Goal: Ask a question

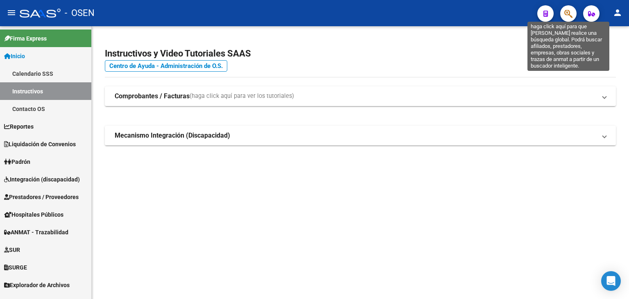
click at [564, 10] on icon "button" at bounding box center [568, 13] width 8 height 9
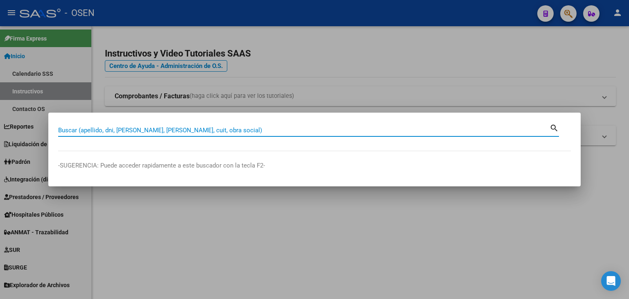
paste input "20233495019"
type input "20233495019"
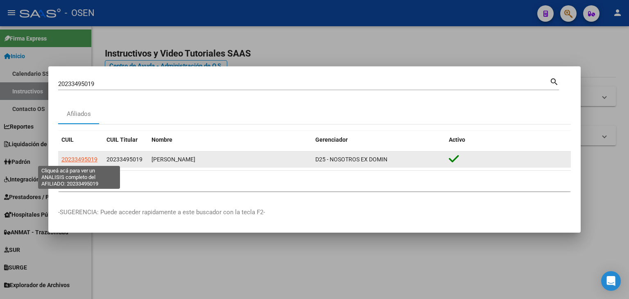
click at [90, 161] on span "20233495019" at bounding box center [79, 159] width 36 height 7
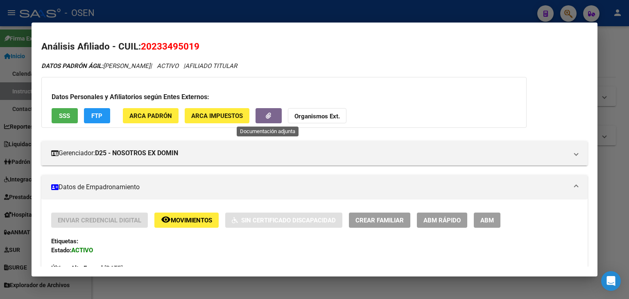
click at [260, 114] on button "button" at bounding box center [268, 115] width 26 height 15
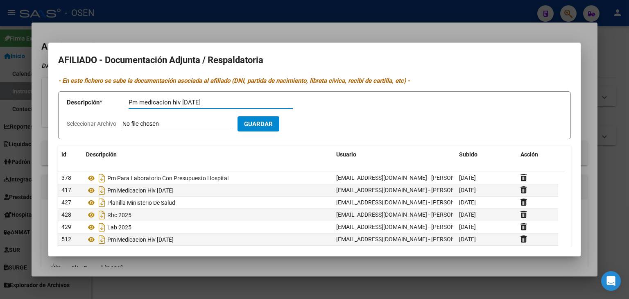
type input "Pm medicacion hiv [DATE]"
click at [122, 120] on input "Seleccionar Archivo" at bounding box center [176, 124] width 108 height 8
type input "C:\fakepath\1000224388.png"
click at [314, 128] on button "Guardar" at bounding box center [306, 123] width 42 height 15
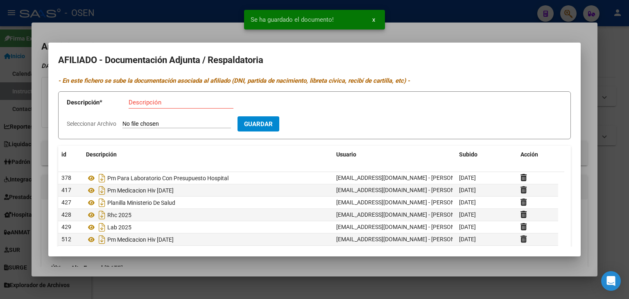
click at [427, 7] on div at bounding box center [314, 149] width 629 height 299
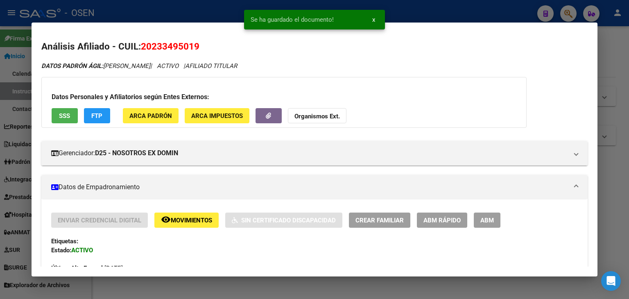
click at [424, 7] on div at bounding box center [314, 149] width 629 height 299
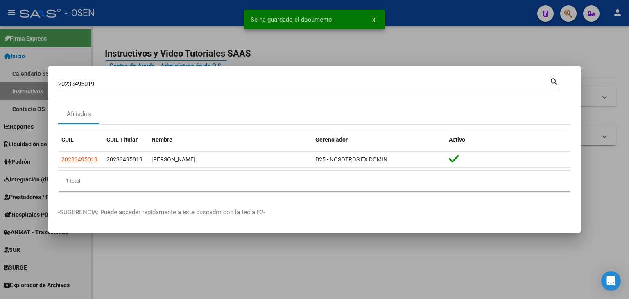
click at [423, 42] on div at bounding box center [314, 149] width 629 height 299
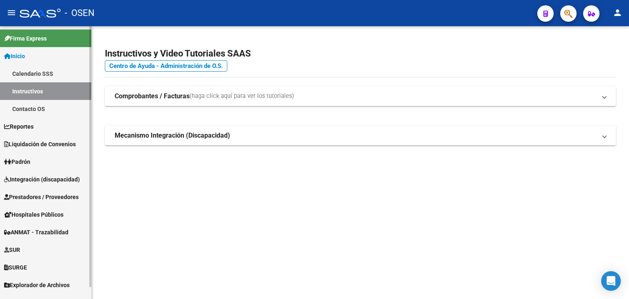
click at [51, 177] on span "Integración (discapacidad)" at bounding box center [42, 179] width 76 height 9
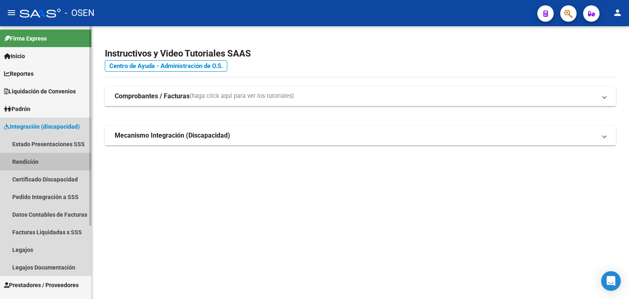
click at [43, 160] on link "Rendición" at bounding box center [45, 162] width 91 height 18
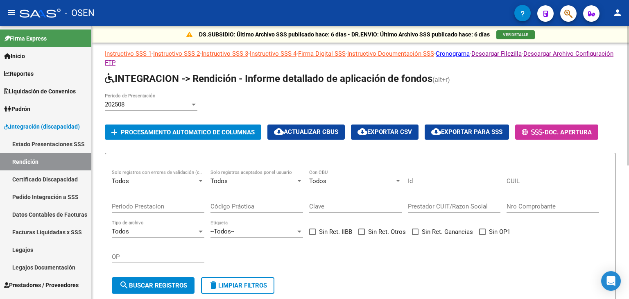
click at [516, 34] on span "VER DETALLE" at bounding box center [515, 34] width 25 height 5
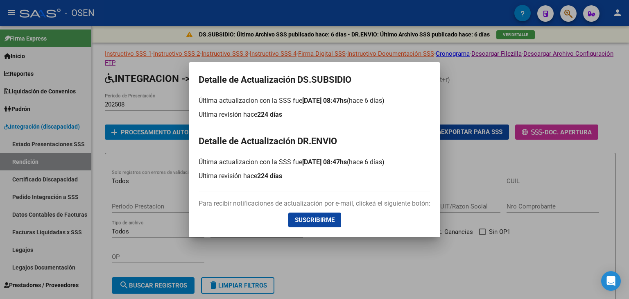
click at [162, 90] on div at bounding box center [314, 149] width 629 height 299
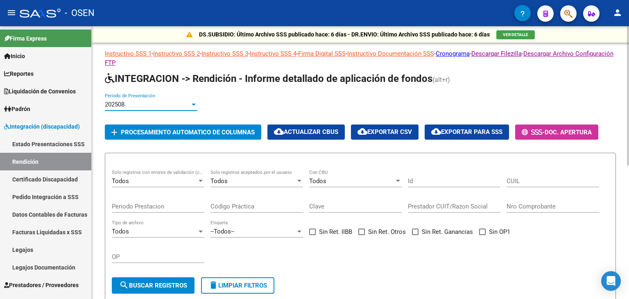
click at [185, 105] on div "202508" at bounding box center [147, 104] width 85 height 7
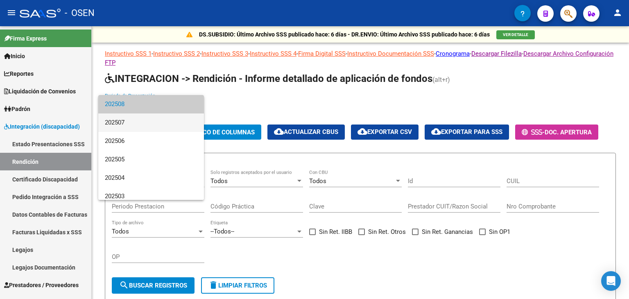
click at [177, 122] on span "202507" at bounding box center [151, 122] width 93 height 18
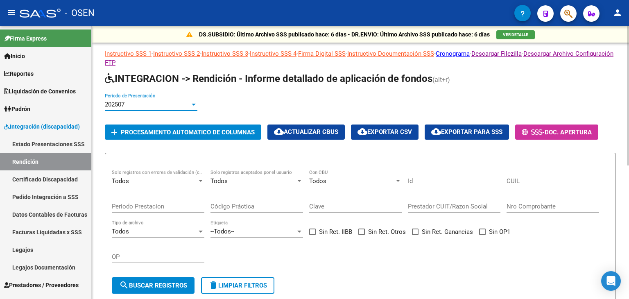
click at [180, 102] on div "202507" at bounding box center [147, 104] width 85 height 7
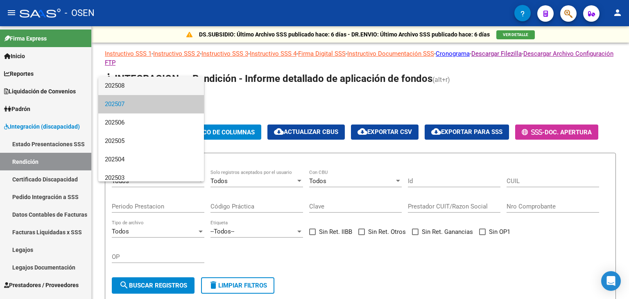
click at [185, 88] on span "202508" at bounding box center [151, 86] width 93 height 18
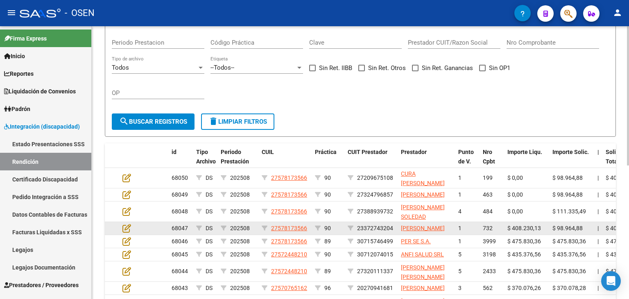
scroll to position [205, 0]
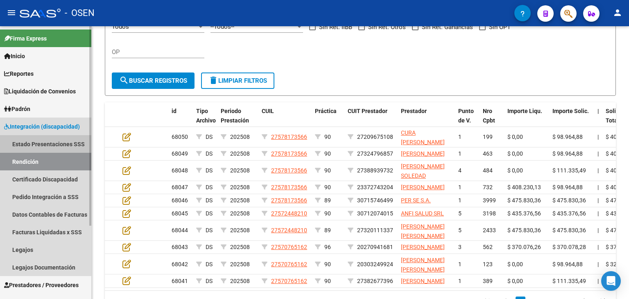
click at [49, 150] on link "Estado Presentaciones SSS" at bounding box center [45, 144] width 91 height 18
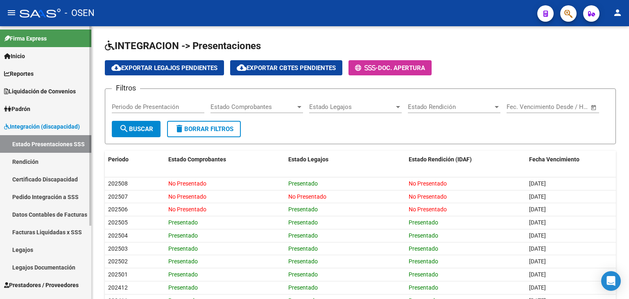
click at [51, 165] on link "Rendición" at bounding box center [45, 162] width 91 height 18
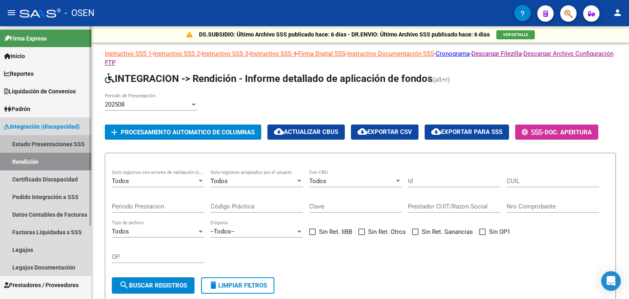
click at [43, 143] on link "Estado Presentaciones SSS" at bounding box center [45, 144] width 91 height 18
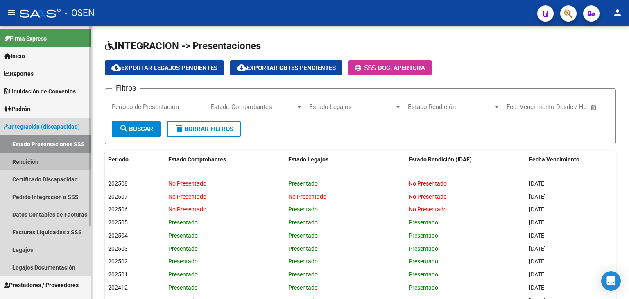
click at [38, 163] on link "Rendición" at bounding box center [45, 162] width 91 height 18
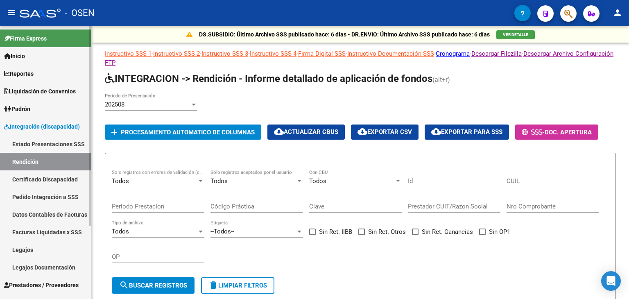
click at [31, 141] on link "Estado Presentaciones SSS" at bounding box center [45, 144] width 91 height 18
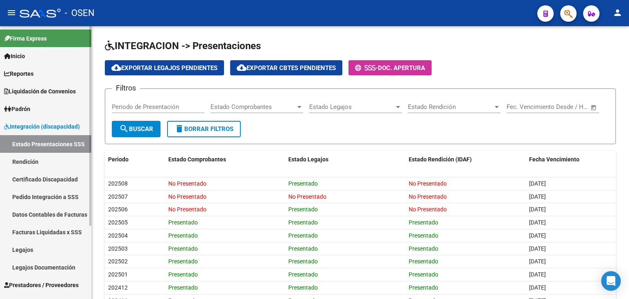
click at [39, 158] on link "Rendición" at bounding box center [45, 162] width 91 height 18
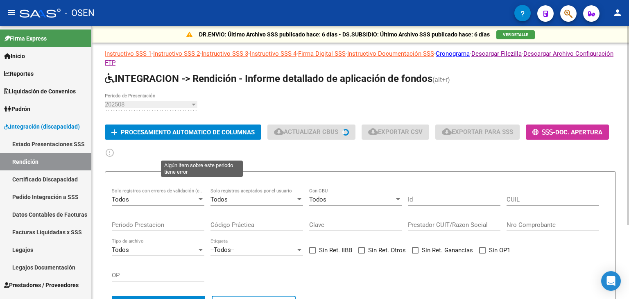
drag, startPoint x: 206, startPoint y: 145, endPoint x: 203, endPoint y: 150, distance: 6.2
click at [205, 147] on app-list-header "INTEGRACION -> Rendición - Informe detallado de aplicación de fondos (alt+r) 20…" at bounding box center [360, 195] width 511 height 247
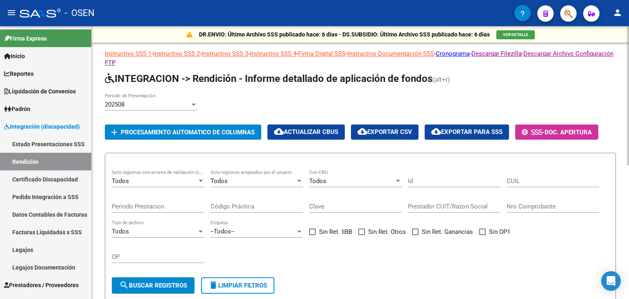
click at [203, 150] on app-list-header "INTEGRACION -> Rendición - Informe detallado de aplicación de fondos (alt+r) 20…" at bounding box center [360, 186] width 511 height 228
click at [612, 131] on div "202508 Periodo de Presentación add Procesamiento automatico de columnas cloud_d…" at bounding box center [360, 116] width 511 height 47
click at [57, 145] on link "Estado Presentaciones SSS" at bounding box center [45, 144] width 91 height 18
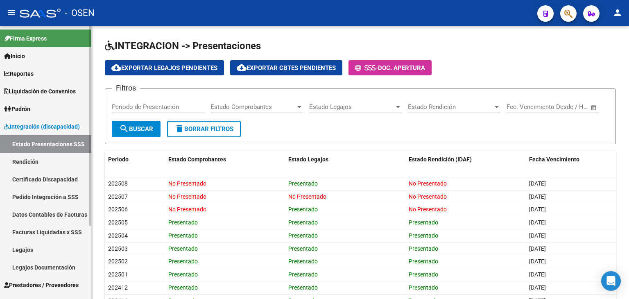
click at [41, 162] on link "Rendición" at bounding box center [45, 162] width 91 height 18
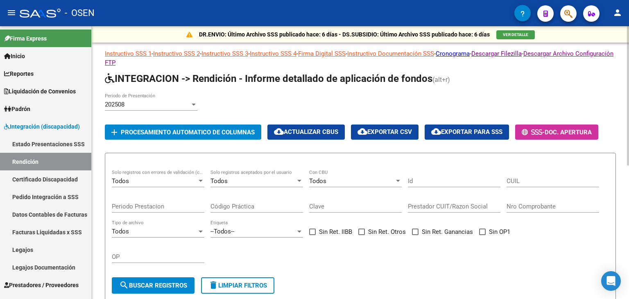
click at [204, 151] on app-list-header "INTEGRACION -> Rendición - Informe detallado de aplicación de fondos (alt+r) 20…" at bounding box center [360, 186] width 511 height 228
click at [38, 146] on link "Estado Presentaciones SSS" at bounding box center [45, 144] width 91 height 18
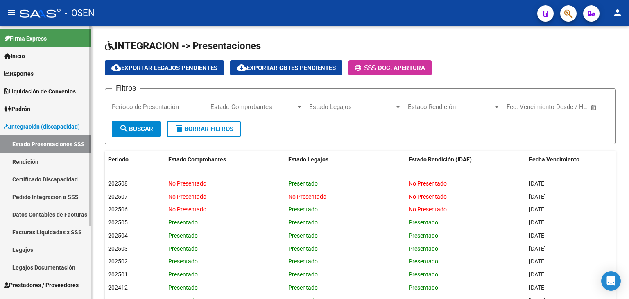
click at [68, 163] on link "Rendición" at bounding box center [45, 162] width 91 height 18
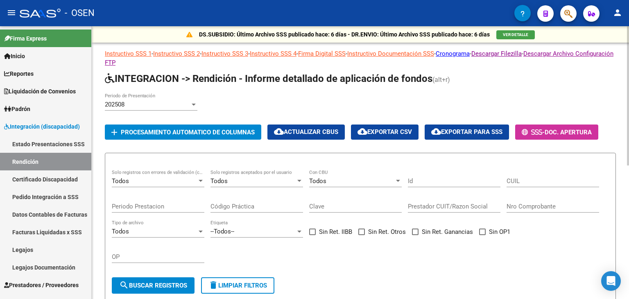
click at [201, 152] on app-list-header "INTEGRACION -> Rendición - Informe detallado de aplicación de fondos (alt+r) 20…" at bounding box center [360, 186] width 511 height 228
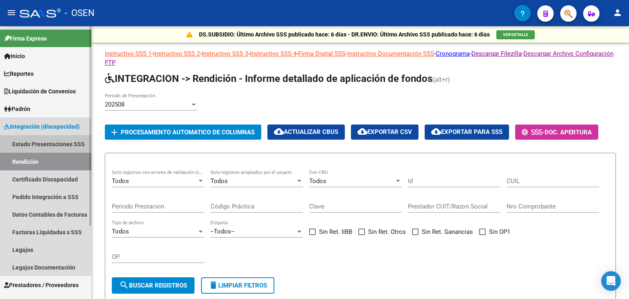
drag, startPoint x: 48, startPoint y: 147, endPoint x: 64, endPoint y: 147, distance: 15.6
click at [49, 147] on link "Estado Presentaciones SSS" at bounding box center [45, 144] width 91 height 18
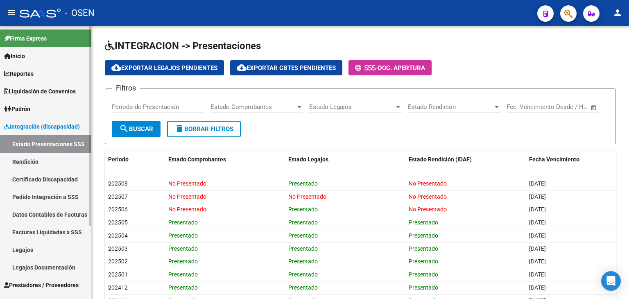
click at [62, 163] on link "Rendición" at bounding box center [45, 162] width 91 height 18
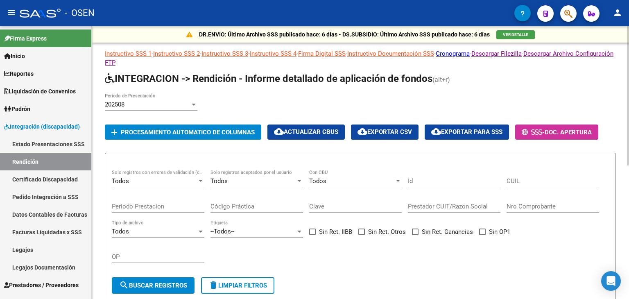
click at [201, 152] on app-list-header "INTEGRACION -> Rendición - Informe detallado de aplicación de fondos (alt+r) 20…" at bounding box center [360, 186] width 511 height 228
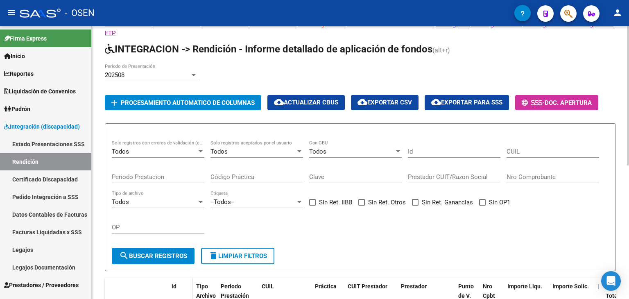
scroll to position [262, 0]
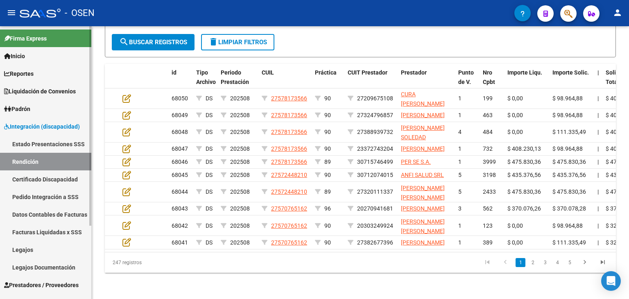
click at [38, 177] on link "Certificado Discapacidad" at bounding box center [45, 179] width 91 height 18
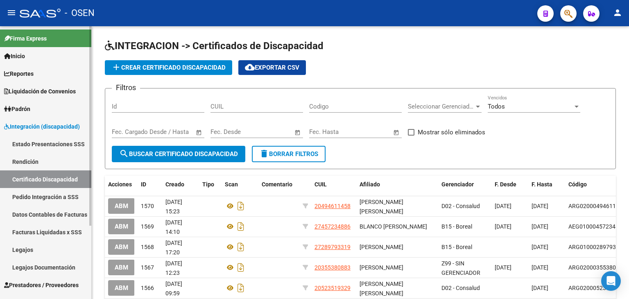
click at [46, 192] on link "Pedido Integración a SSS" at bounding box center [45, 197] width 91 height 18
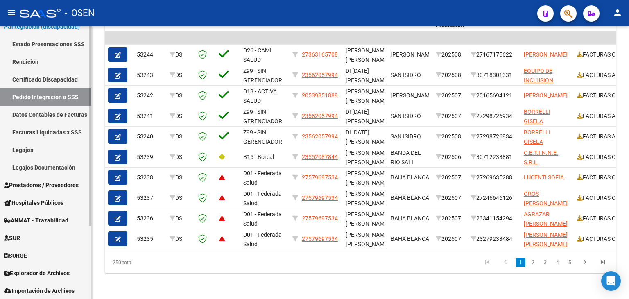
scroll to position [100, 0]
click at [607, 286] on div "Open Intercom Messenger" at bounding box center [611, 281] width 22 height 22
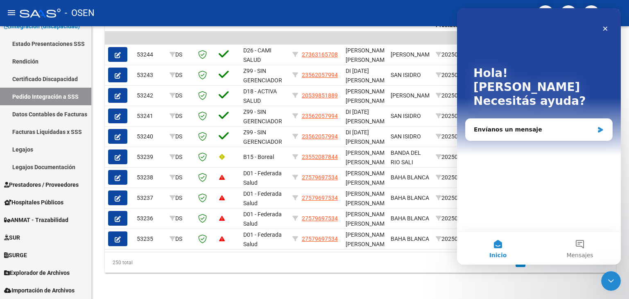
scroll to position [0, 0]
click at [533, 119] on div "Envíanos un mensaje" at bounding box center [538, 130] width 147 height 22
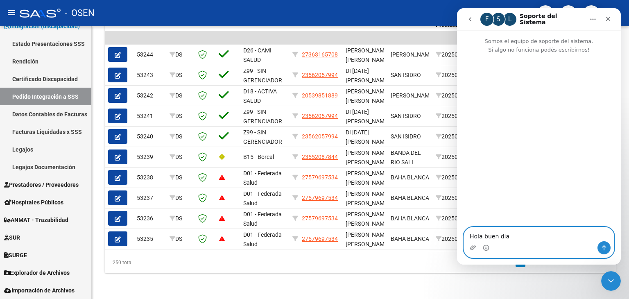
click at [522, 236] on textarea "Hola buen dia" at bounding box center [539, 234] width 150 height 14
type textarea "Hola buen dia! consulta hay algun error en el archivo 202508?"
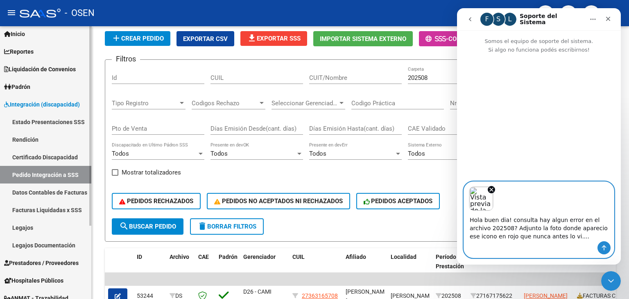
scroll to position [18, 0]
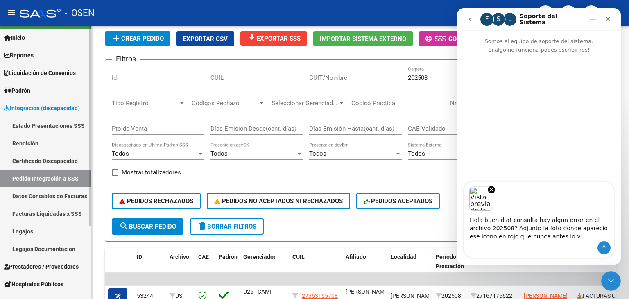
click at [32, 146] on link "Rendición" at bounding box center [45, 143] width 91 height 18
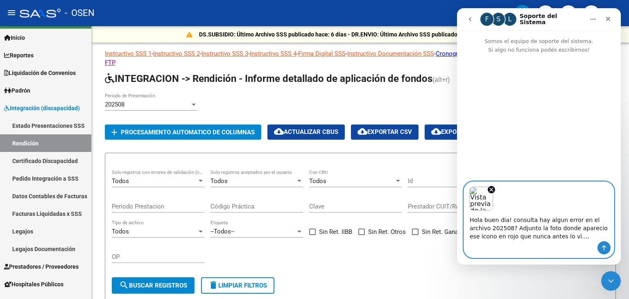
click at [545, 236] on textarea "Hola buen dia! consulta hay algun error en el archivo 202508? Adjunto la foto d…" at bounding box center [539, 226] width 150 height 30
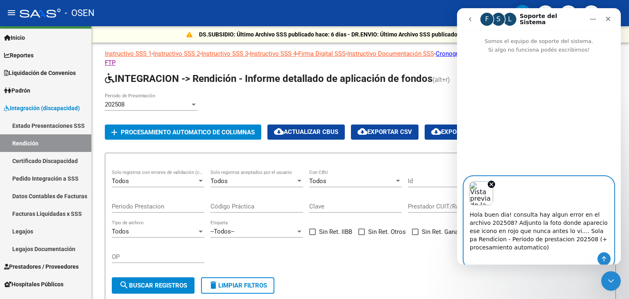
click at [497, 248] on textarea "Hola buen dia! consulta hay algun error en el archivo 202508? Adjunto la foto d…" at bounding box center [539, 228] width 150 height 47
click at [555, 228] on textarea "Hola buen dia! consulta hay algun error en el archivo 202508? Adjunto la foto d…" at bounding box center [539, 228] width 150 height 47
click at [506, 247] on textarea "Hola buen dia! consulta hay algun error en el archivo 202508? Adjunto la foto d…" at bounding box center [539, 232] width 150 height 55
type textarea "Hola buen dia! consulta hay algun error en el archivo 202508? Adjunto la foto d…"
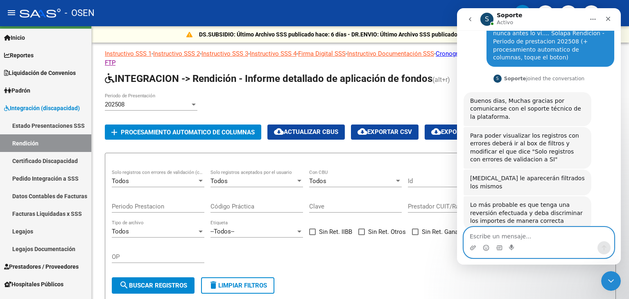
scroll to position [92, 0]
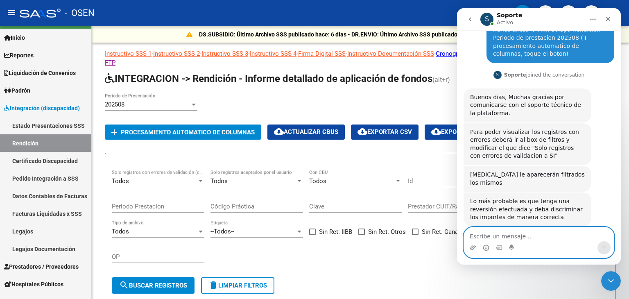
click at [506, 235] on textarea "Escribe un mensaje..." at bounding box center [539, 234] width 150 height 14
type textarea "no me aparecen..."
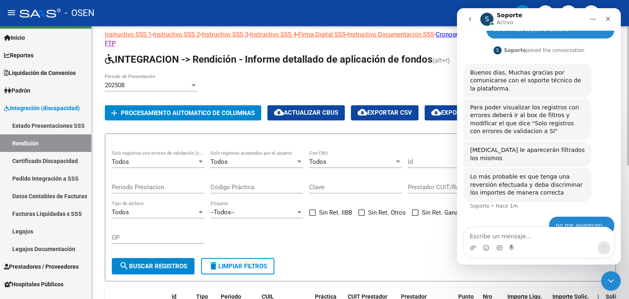
scroll to position [0, 0]
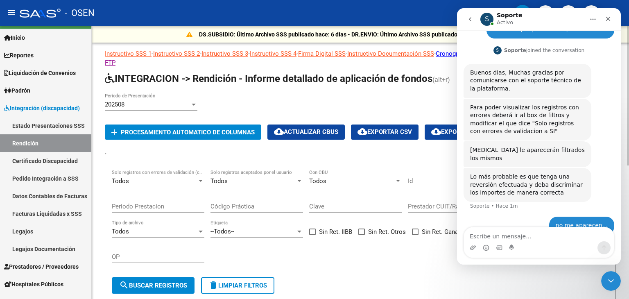
click at [184, 181] on div "Todos Solo registros con errores de validación (control 623 instructivo de rend…" at bounding box center [158, 178] width 93 height 18
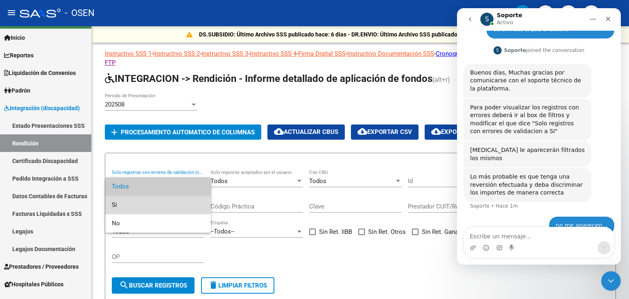
click at [173, 200] on span "Si" at bounding box center [158, 205] width 93 height 18
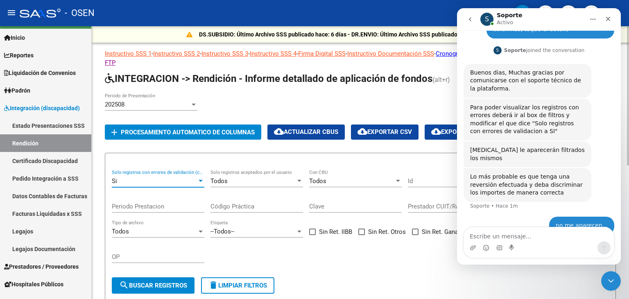
click at [140, 286] on button "search Buscar registros" at bounding box center [153, 285] width 83 height 16
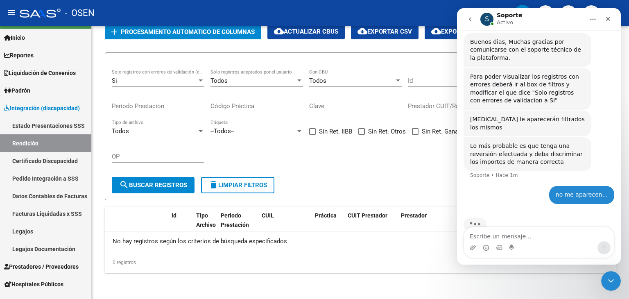
scroll to position [148, 0]
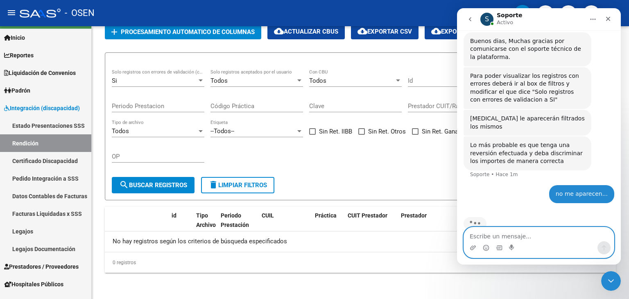
click at [535, 235] on textarea "Escribe un mensaje..." at bounding box center [539, 234] width 150 height 14
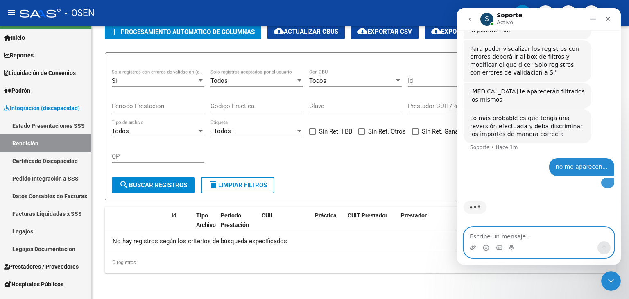
scroll to position [226, 0]
click at [519, 236] on textarea "Escribe un mensaje..." at bounding box center [539, 234] width 150 height 14
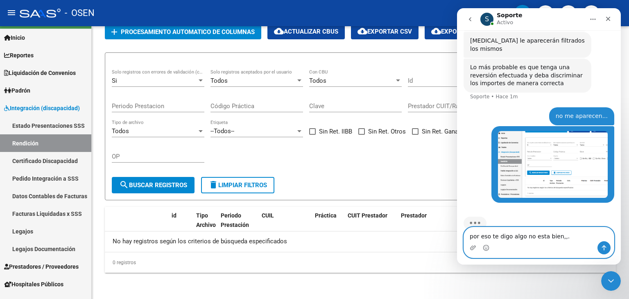
type textarea "por eso te digo algo no esta bien,,.."
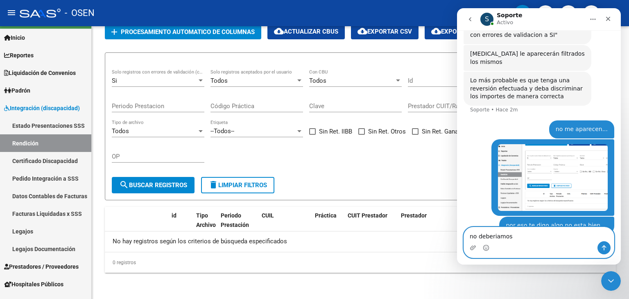
scroll to position [244, 0]
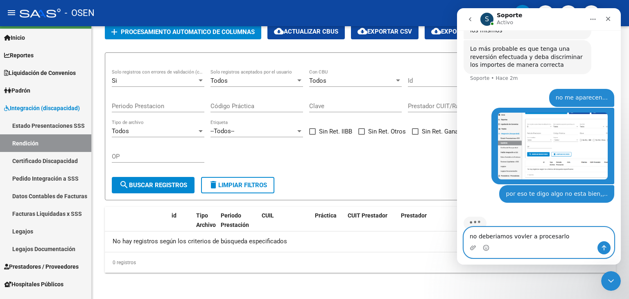
type textarea "no deberiamos vovler a procesarlo?"
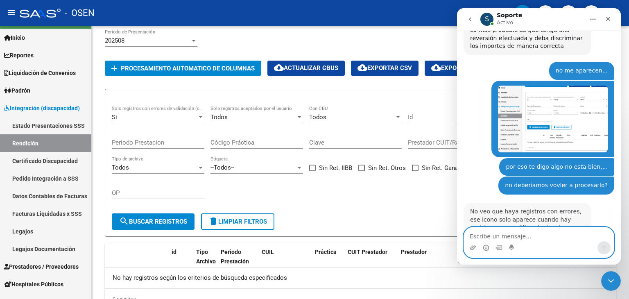
scroll to position [312, 0]
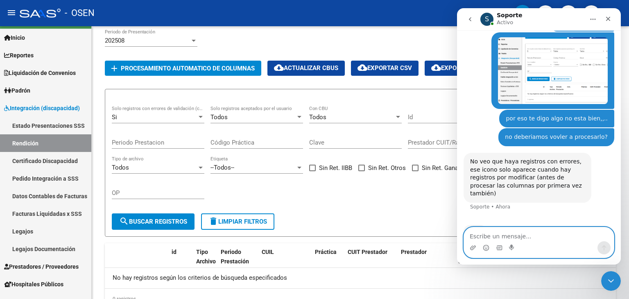
click at [508, 233] on textarea "Escribe un mensaje..." at bounding box center [539, 234] width 150 height 14
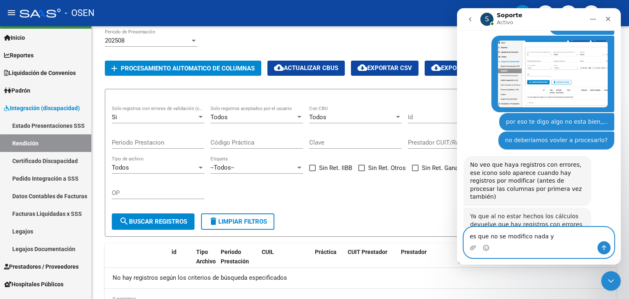
scroll to position [307, 0]
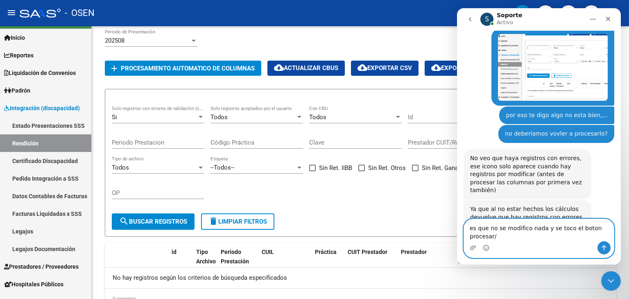
type textarea "es que no se modifico nada y se toco el boton procesar"
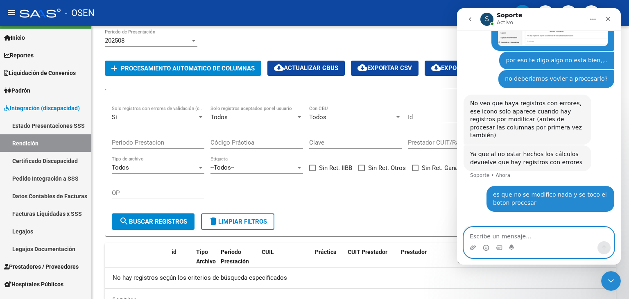
scroll to position [370, 0]
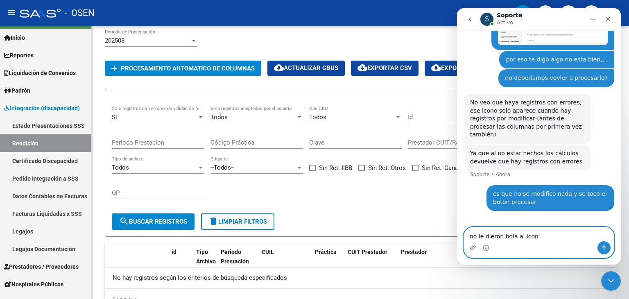
type textarea "no le dieron bola al icono"
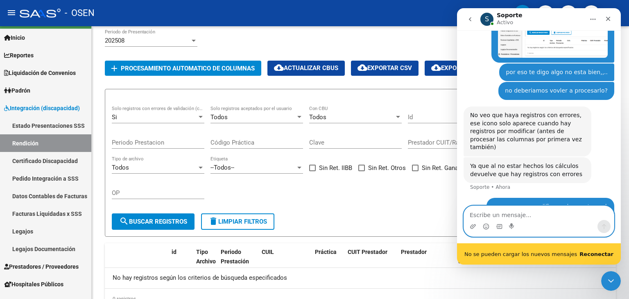
scroll to position [379, 0]
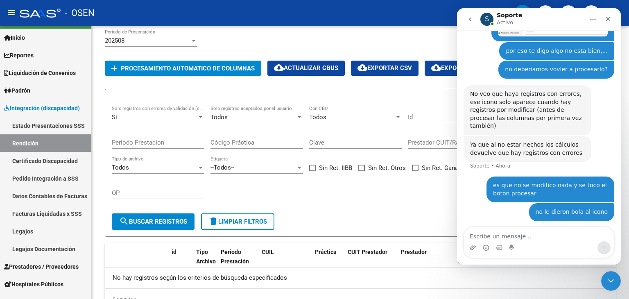
click at [598, 264] on div "Se ha reconectado correctamente" at bounding box center [539, 264] width 164 height 0
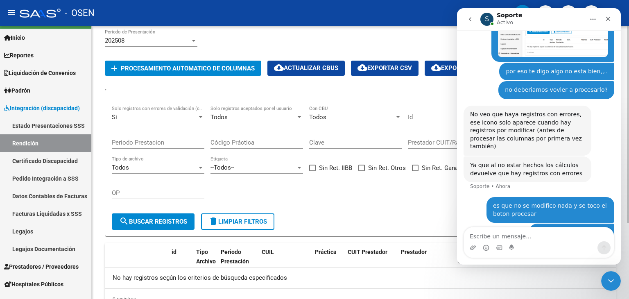
scroll to position [358, 0]
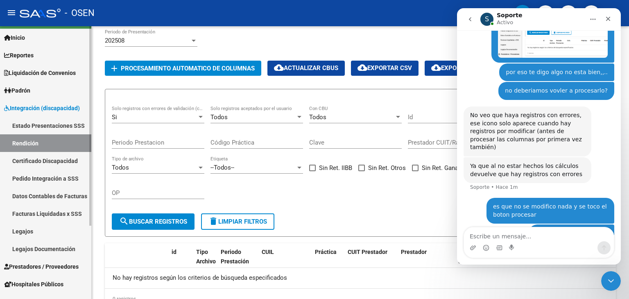
click at [59, 121] on link "Estado Presentaciones SSS" at bounding box center [45, 126] width 91 height 18
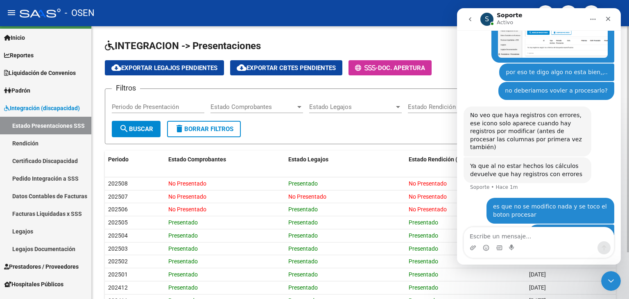
scroll to position [389, 0]
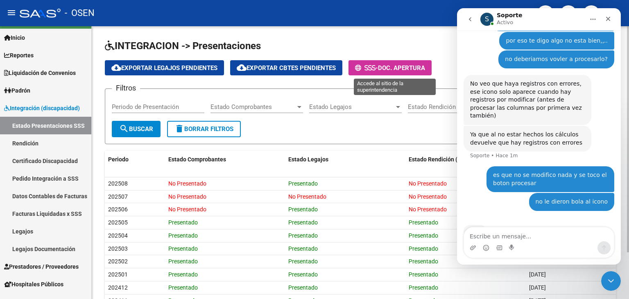
click at [425, 67] on span "Doc. Apertura" at bounding box center [401, 67] width 47 height 7
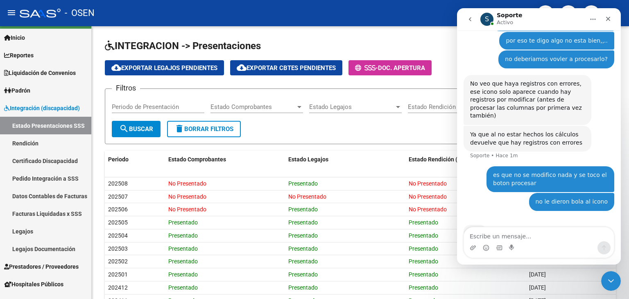
click at [468, 18] on icon "go back" at bounding box center [470, 19] width 7 height 7
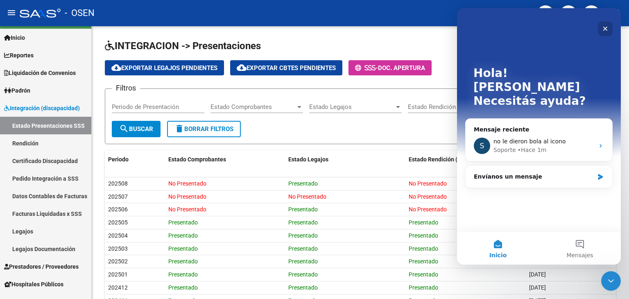
click at [605, 28] on icon "Cerrar" at bounding box center [605, 28] width 7 height 7
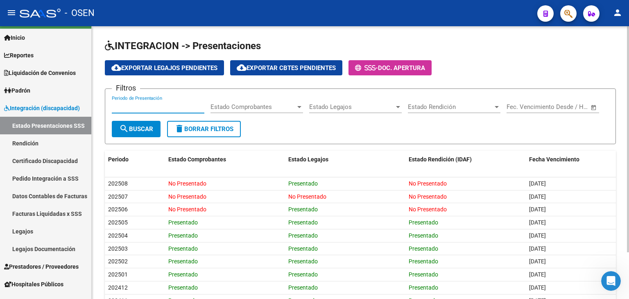
click at [169, 105] on input "Periodo de Presentación" at bounding box center [158, 106] width 93 height 7
type input "202507"
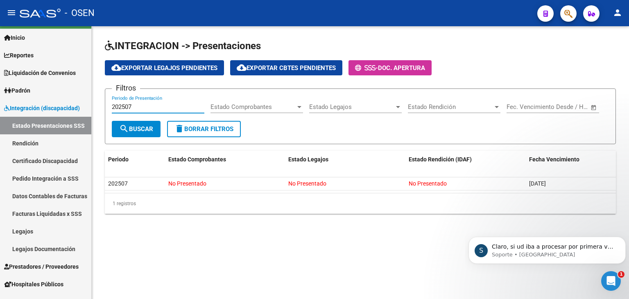
drag, startPoint x: 154, startPoint y: 105, endPoint x: 103, endPoint y: 104, distance: 51.2
click at [96, 109] on div "INTEGRACION -> Presentaciones cloud_download Exportar Legajos Pendientes cloud_…" at bounding box center [360, 133] width 537 height 214
click at [148, 130] on span "search Buscar" at bounding box center [136, 128] width 34 height 7
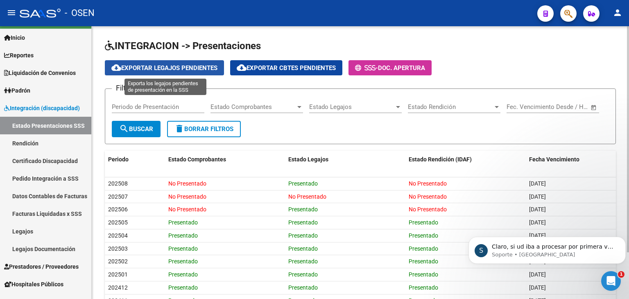
click at [200, 65] on span "cloud_download Exportar Legajos Pendientes" at bounding box center [164, 67] width 106 height 7
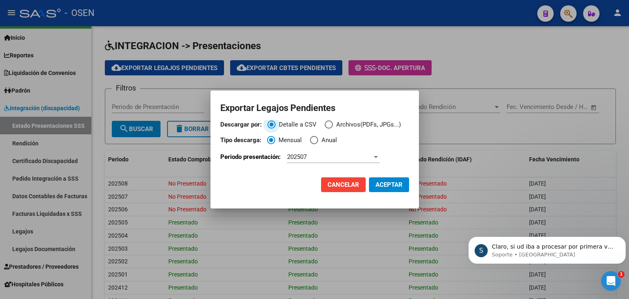
click at [329, 125] on span "Descargar por:" at bounding box center [329, 124] width 8 height 8
click at [329, 125] on input "Archivos(PDFs, JPGs...)" at bounding box center [329, 124] width 8 height 8
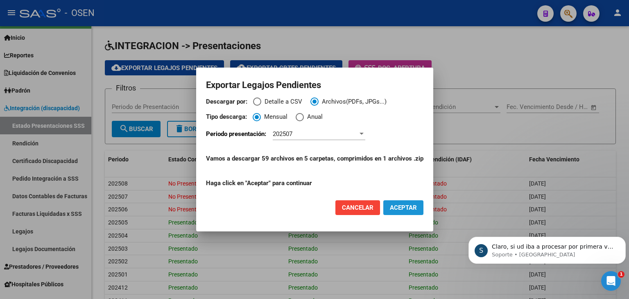
click at [411, 208] on span "ACEPTAR" at bounding box center [403, 207] width 27 height 7
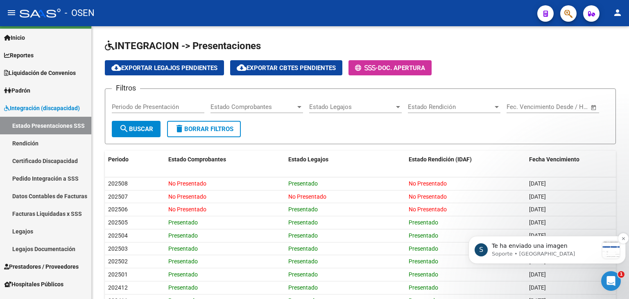
click at [542, 250] on p "Soporte • [GEOGRAPHIC_DATA]" at bounding box center [545, 253] width 106 height 7
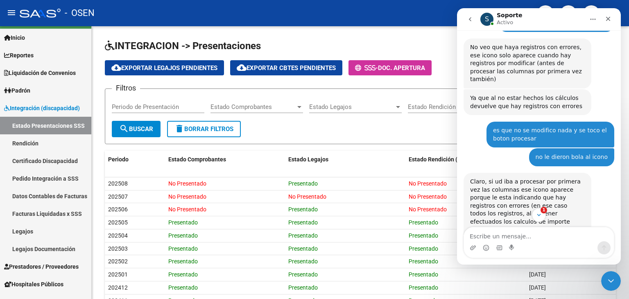
scroll to position [1, 0]
click at [513, 203] on div "Claro, si ud iba a procesar por primera vez las columnas ese icono aparece porq…" at bounding box center [527, 242] width 115 height 129
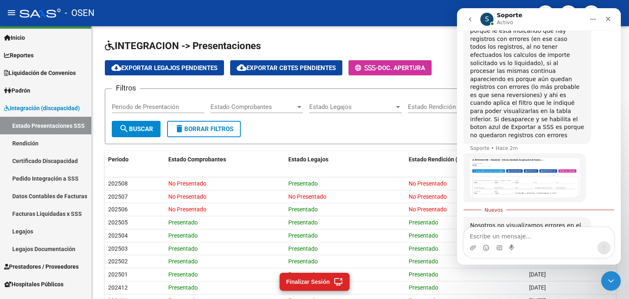
scroll to position [592, 0]
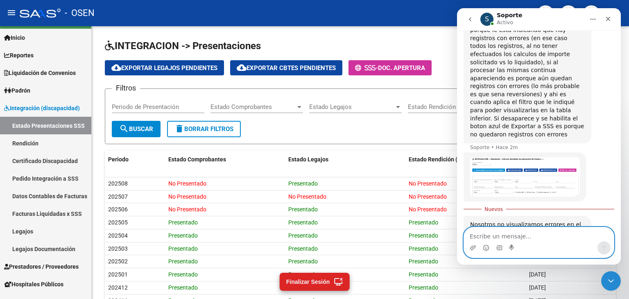
click at [531, 239] on textarea "Escribe un mensaje..." at bounding box center [539, 234] width 150 height 14
type textarea "ok"
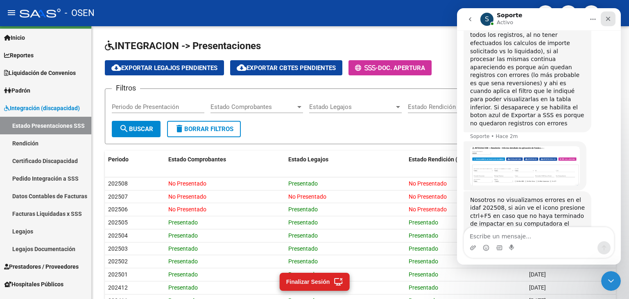
click at [608, 16] on icon "Cerrar" at bounding box center [608, 19] width 7 height 7
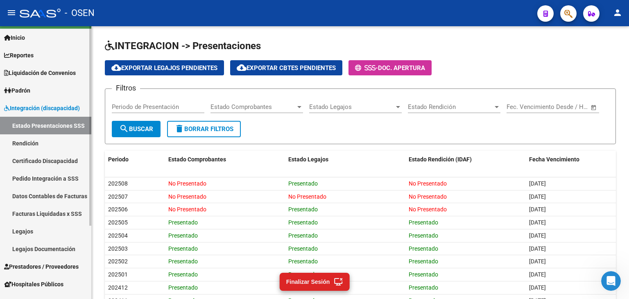
click at [42, 145] on link "Rendición" at bounding box center [45, 143] width 91 height 18
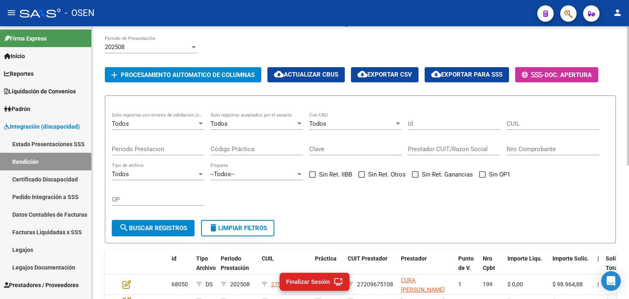
scroll to position [57, 0]
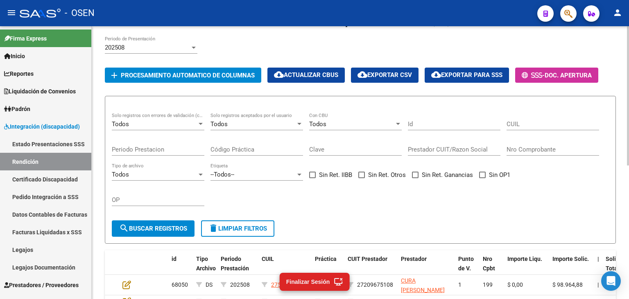
click at [164, 128] on div "Todos" at bounding box center [154, 123] width 85 height 7
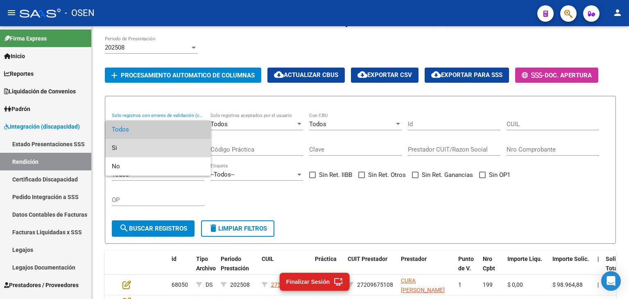
click at [154, 145] on span "Si" at bounding box center [158, 148] width 93 height 18
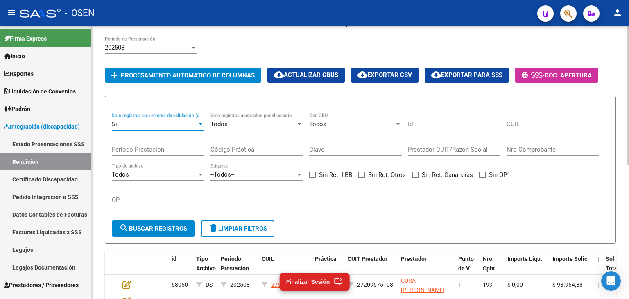
click at [169, 232] on span "search Buscar registros" at bounding box center [153, 228] width 68 height 7
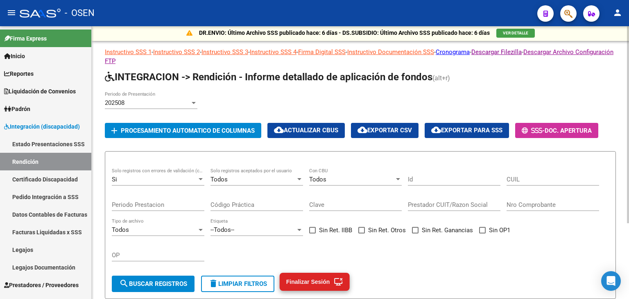
scroll to position [0, 0]
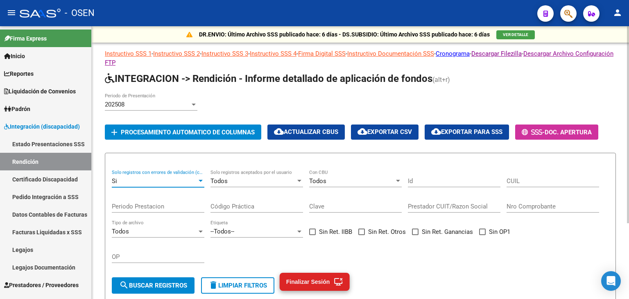
click at [165, 185] on div "Si" at bounding box center [154, 180] width 85 height 7
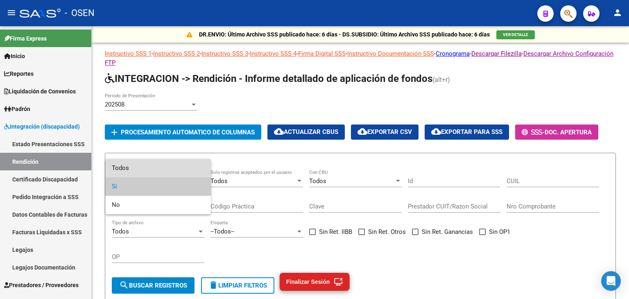
click at [160, 170] on span "Todos" at bounding box center [158, 168] width 93 height 18
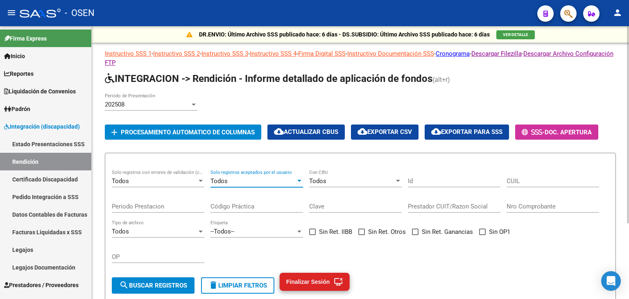
click at [246, 185] on div "Todos" at bounding box center [252, 180] width 85 height 7
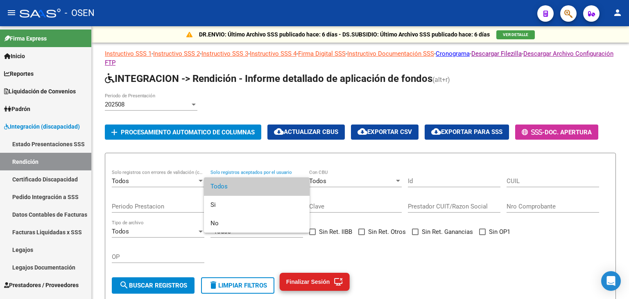
click at [255, 162] on div at bounding box center [314, 149] width 629 height 299
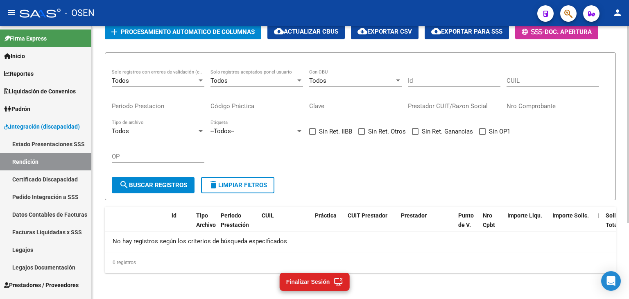
click at [171, 179] on button "search Buscar registros" at bounding box center [153, 185] width 83 height 16
